Goal: Task Accomplishment & Management: Use online tool/utility

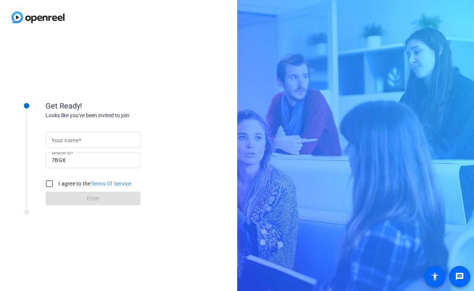
click at [103, 133] on div at bounding box center [93, 140] width 83 height 16
type input "[PERSON_NAME]"
click at [50, 185] on input "I agree to the Terms Of Service" at bounding box center [49, 183] width 15 height 15
checkbox input "true"
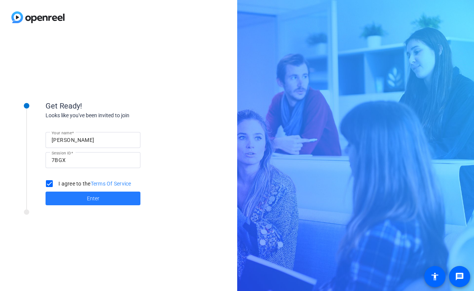
click at [82, 199] on span at bounding box center [93, 198] width 95 height 18
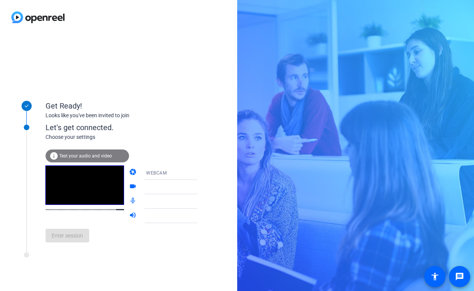
click at [95, 158] on span "Test your audio and video" at bounding box center [85, 155] width 53 height 5
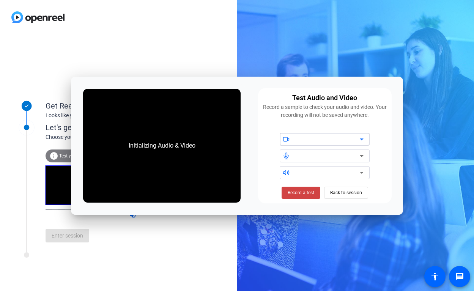
click at [394, 107] on div "Initializing Audio & Video Test Audio and Video Record a sample to check your a…" at bounding box center [237, 146] width 332 height 138
click at [417, 40] on div "Get Ready! Looks like you've been invited to join Let's get connected. Choose y…" at bounding box center [237, 145] width 474 height 291
click at [351, 188] on span "Back to session" at bounding box center [346, 193] width 32 height 14
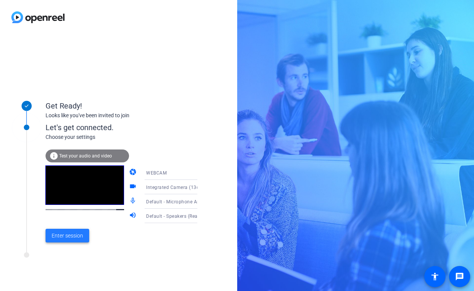
click at [79, 240] on span "Enter session" at bounding box center [68, 236] width 32 height 8
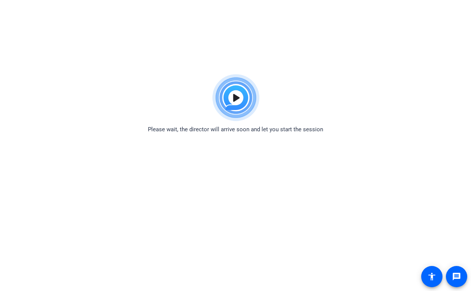
click at [234, 96] on img at bounding box center [235, 98] width 56 height 55
click at [452, 276] on mat-icon "message" at bounding box center [456, 276] width 9 height 9
click at [240, 95] on img at bounding box center [235, 98] width 56 height 55
